Goal: Transaction & Acquisition: Purchase product/service

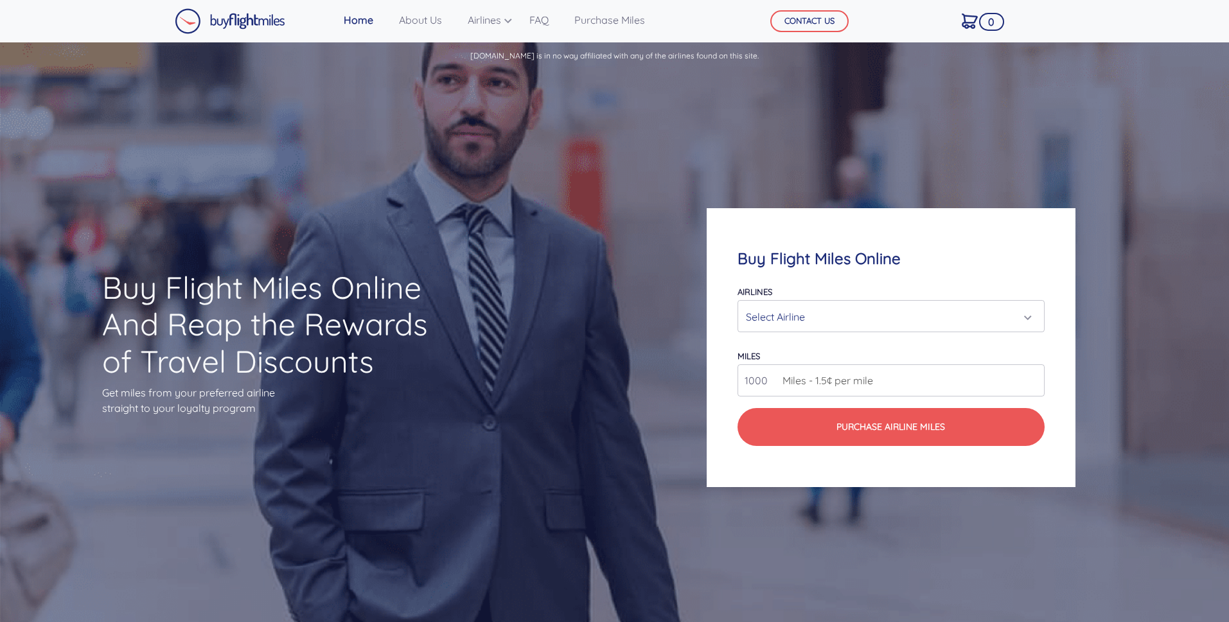
click at [785, 311] on div "Select Airline" at bounding box center [887, 316] width 282 height 24
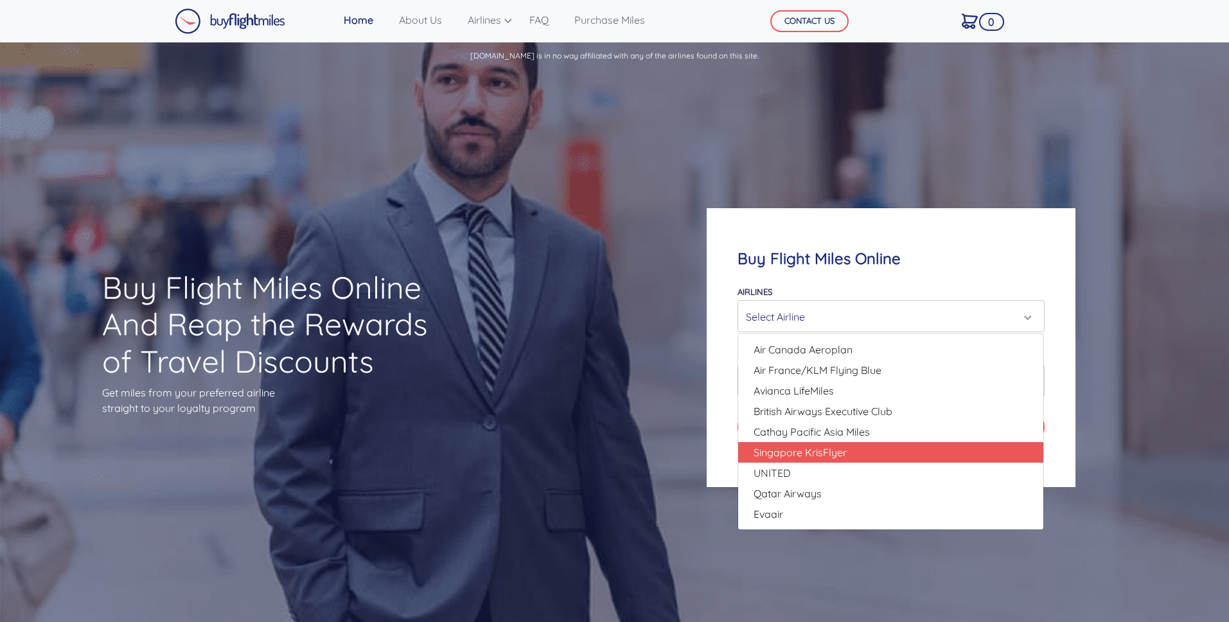
click at [793, 445] on span "Singapore KrisFlyer" at bounding box center [799, 451] width 93 height 15
select select "Singapore KrisFlyer"
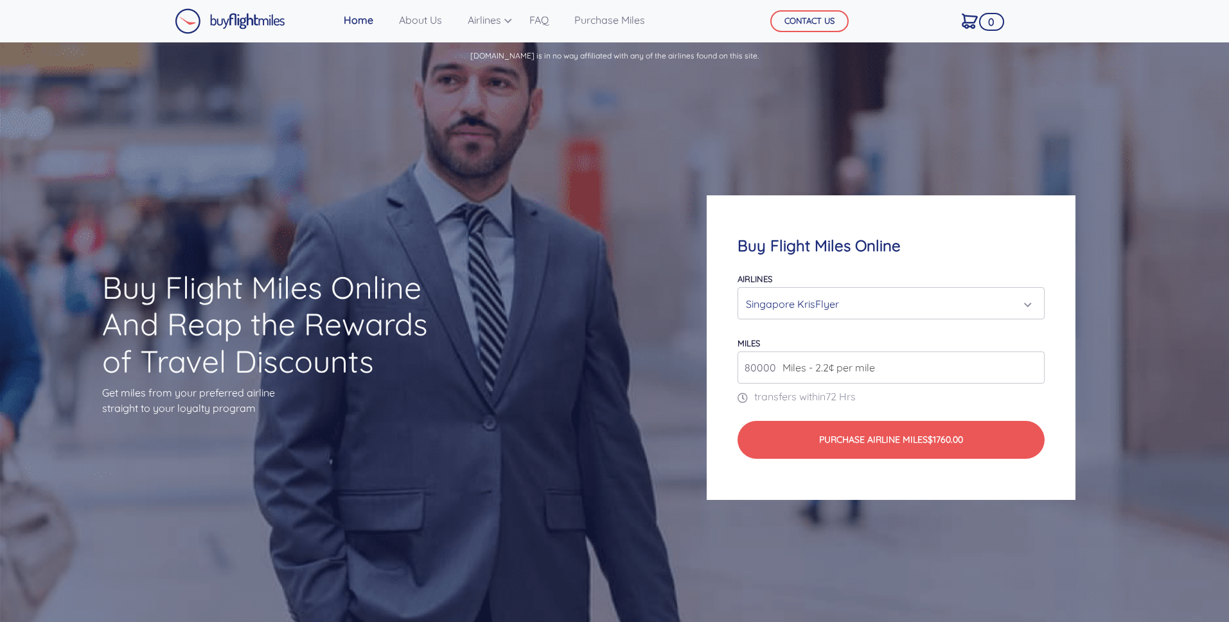
click at [787, 370] on span "Miles - 2.2¢ per mile" at bounding box center [825, 367] width 99 height 15
click at [771, 367] on input "80000" at bounding box center [890, 367] width 306 height 32
click at [760, 367] on input "80000" at bounding box center [890, 367] width 306 height 32
click at [754, 367] on input "80000" at bounding box center [890, 367] width 306 height 32
drag, startPoint x: 754, startPoint y: 366, endPoint x: 742, endPoint y: 368, distance: 12.4
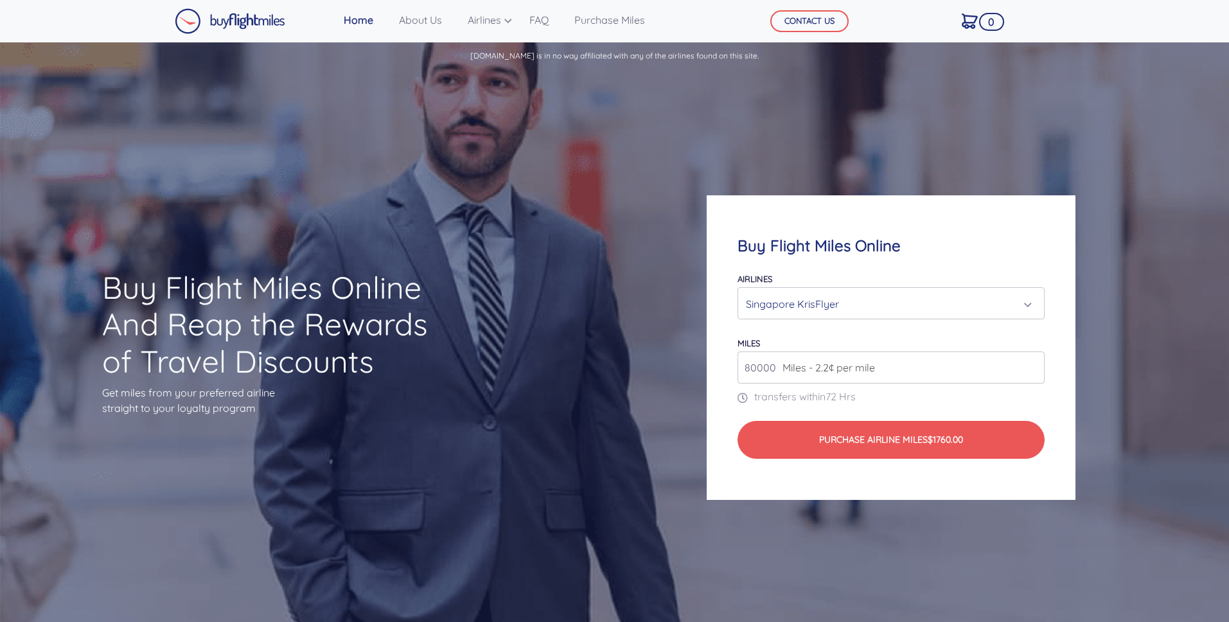
click at [742, 368] on input "80000" at bounding box center [890, 367] width 306 height 32
drag, startPoint x: 743, startPoint y: 368, endPoint x: 755, endPoint y: 369, distance: 12.2
click at [755, 369] on input "80000" at bounding box center [890, 367] width 306 height 32
type input "16000"
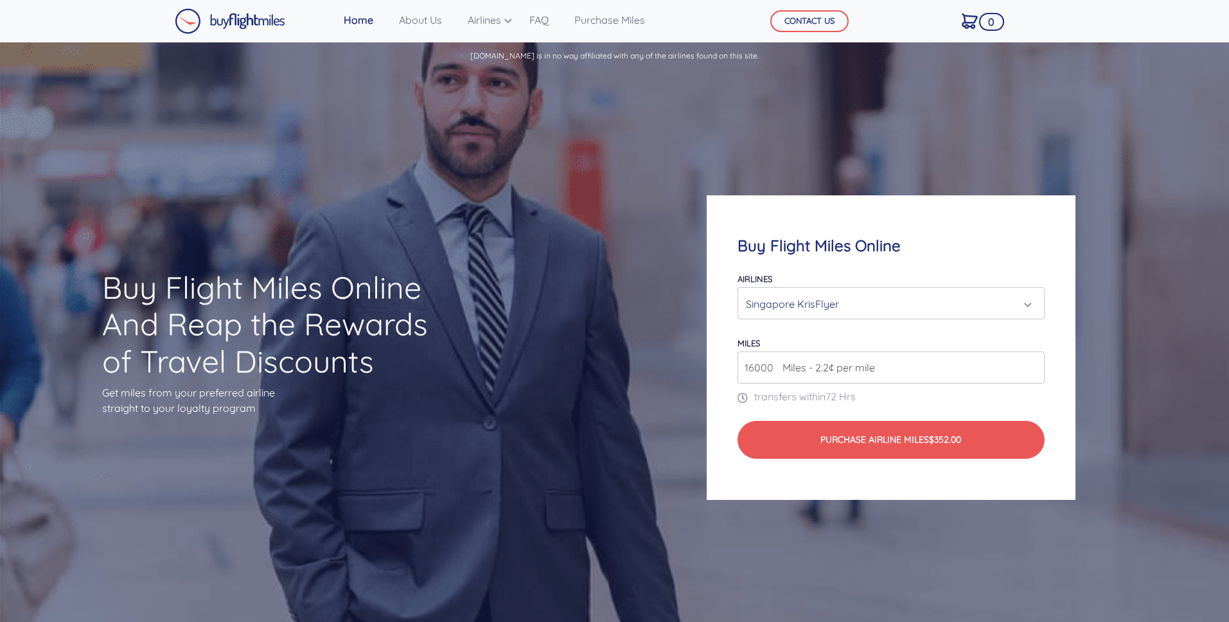
click at [734, 361] on div "Buy Flight Miles Online Airlines Air Canada Aeroplan Air France/KLM Flying Blue…" at bounding box center [891, 347] width 368 height 304
click at [757, 343] on label "miles" at bounding box center [748, 343] width 22 height 10
click at [764, 342] on div "miles 16000 Miles - 2.2¢ per mile" at bounding box center [890, 359] width 306 height 49
drag, startPoint x: 764, startPoint y: 342, endPoint x: 748, endPoint y: 342, distance: 16.1
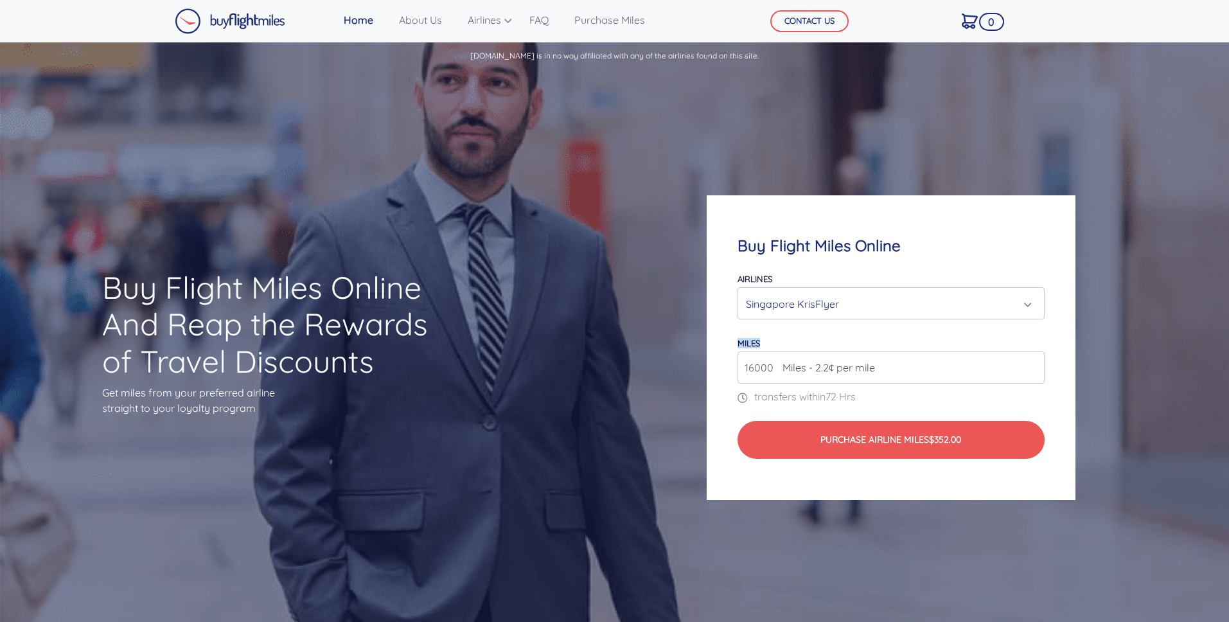
click at [748, 342] on div "miles 16000 Miles - 2.2¢ per mile" at bounding box center [890, 359] width 306 height 49
click at [748, 342] on label "miles" at bounding box center [748, 343] width 22 height 10
click at [766, 342] on div "miles 16000 Miles - 2.2¢ per mile" at bounding box center [890, 359] width 306 height 49
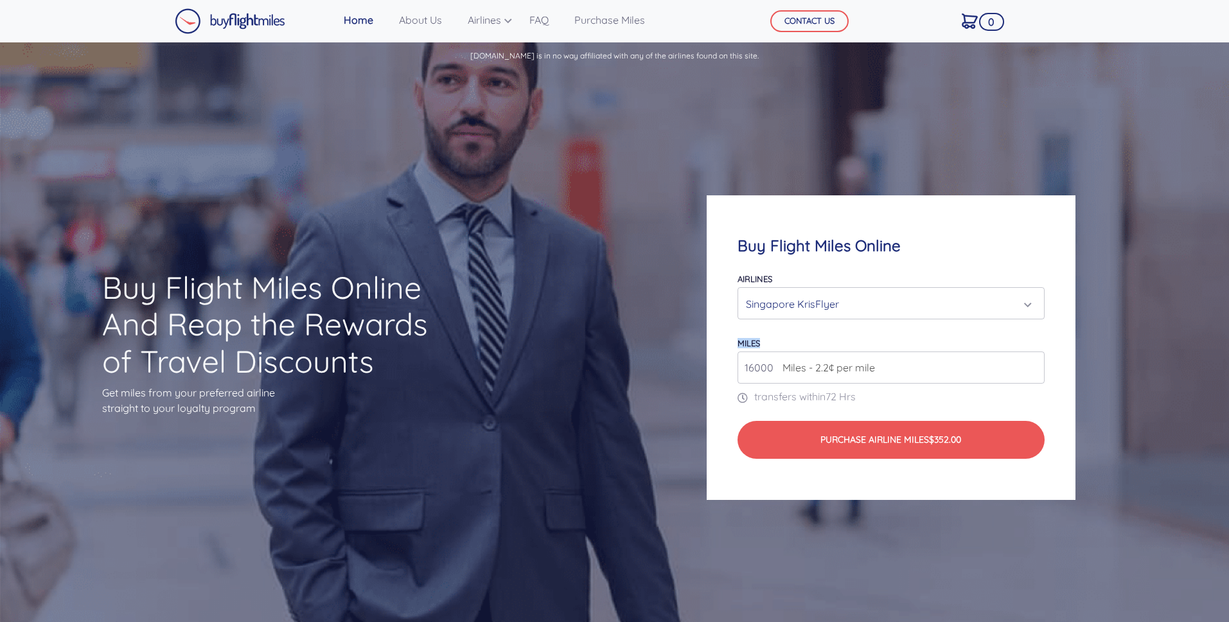
click at [766, 342] on div "miles 16000 Miles - 2.2¢ per mile" at bounding box center [890, 359] width 306 height 49
